Goal: Task Accomplishment & Management: Manage account settings

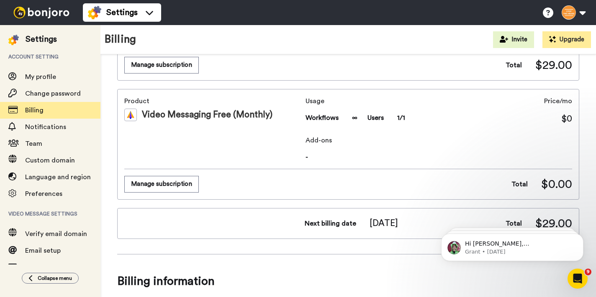
scroll to position [131, 0]
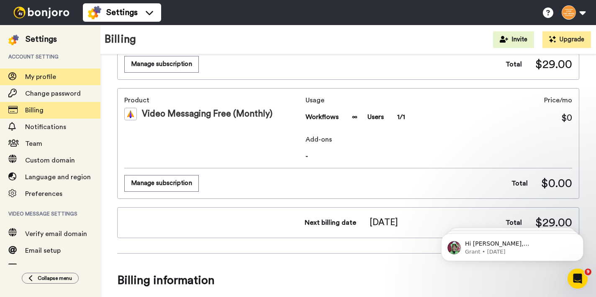
click at [45, 76] on span "My profile" at bounding box center [40, 77] width 31 height 7
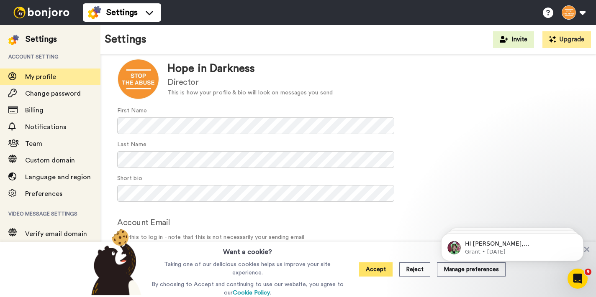
click at [377, 272] on button "Accept" at bounding box center [375, 270] width 33 height 14
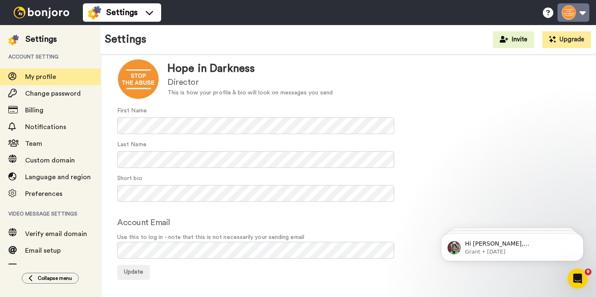
click at [581, 11] on button at bounding box center [573, 12] width 32 height 18
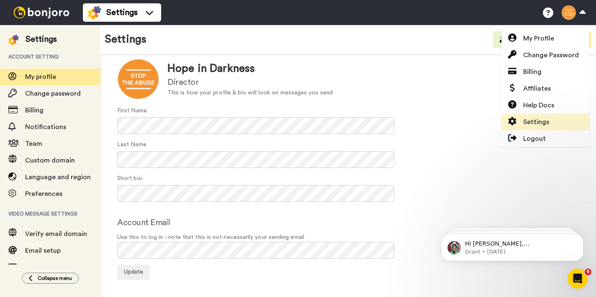
click at [546, 121] on span "Settings" at bounding box center [536, 122] width 26 height 10
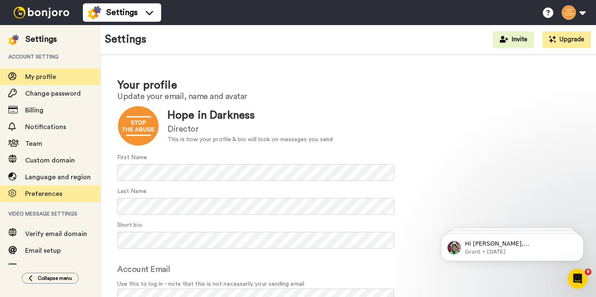
click at [46, 194] on span "Preferences" at bounding box center [43, 194] width 37 height 7
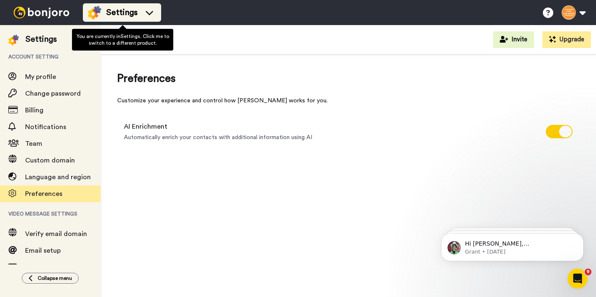
click at [150, 10] on icon at bounding box center [149, 12] width 13 height 8
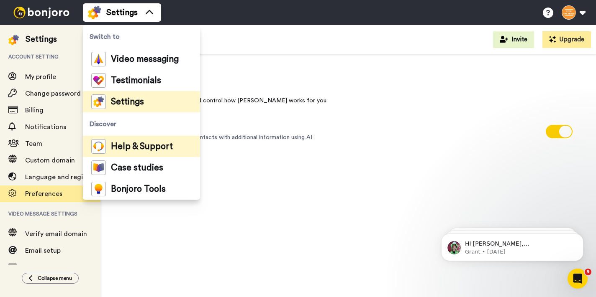
click at [141, 147] on span "Help & Support" at bounding box center [142, 147] width 62 height 8
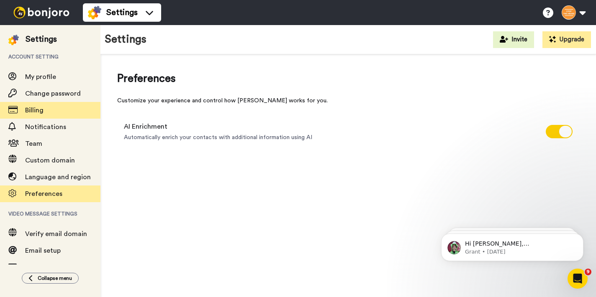
click at [41, 111] on span "Billing" at bounding box center [34, 110] width 18 height 7
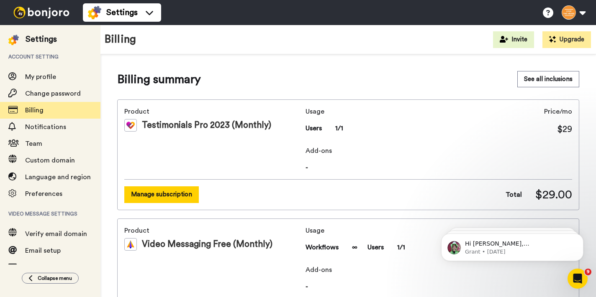
click at [175, 195] on button "Manage subscription" at bounding box center [161, 195] width 74 height 16
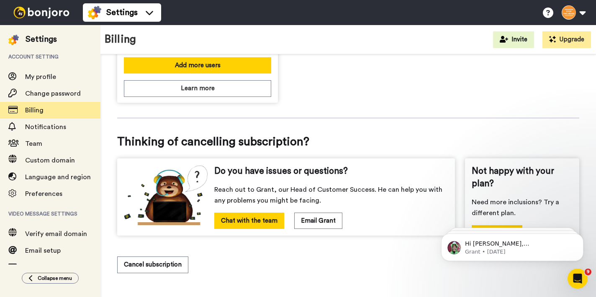
scroll to position [289, 0]
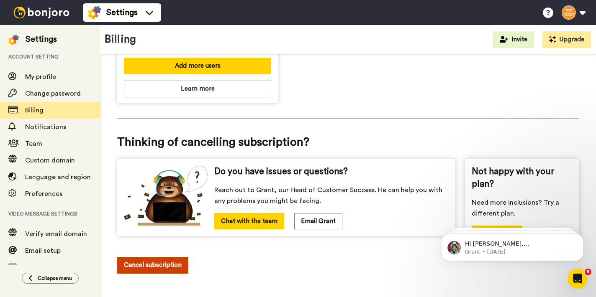
click at [160, 265] on button "Cancel subscription" at bounding box center [152, 265] width 71 height 16
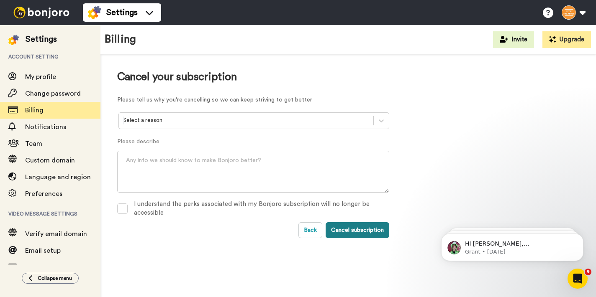
click at [351, 232] on button "Cancel subscription" at bounding box center [357, 231] width 64 height 16
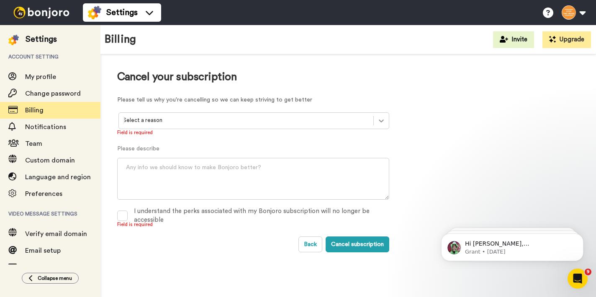
click at [379, 122] on icon at bounding box center [381, 121] width 8 height 8
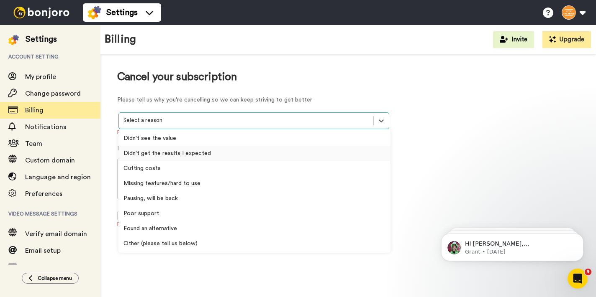
click at [153, 154] on div "Didn't get the results I expected" at bounding box center [254, 153] width 272 height 15
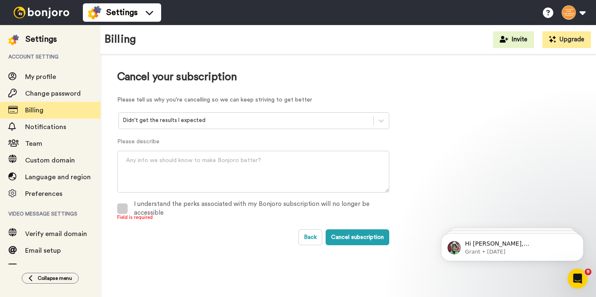
click at [123, 209] on span at bounding box center [122, 209] width 10 height 10
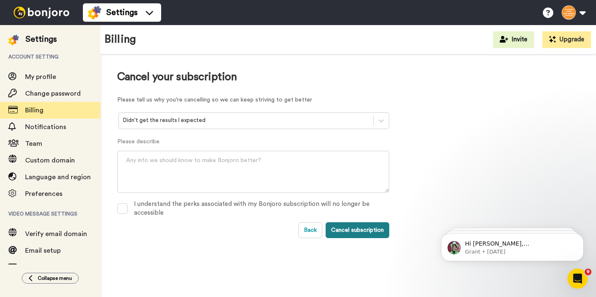
click at [351, 226] on button "Cancel subscription" at bounding box center [357, 231] width 64 height 16
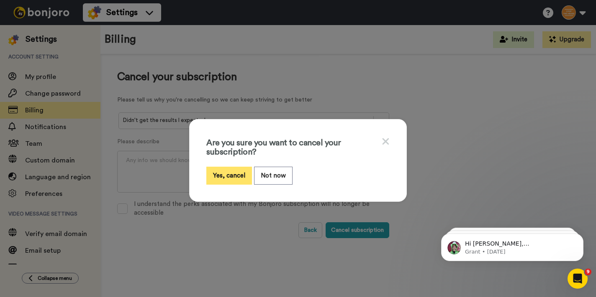
click at [232, 175] on button "Yes, cancel" at bounding box center [229, 176] width 46 height 18
